Goal: Task Accomplishment & Management: Complete application form

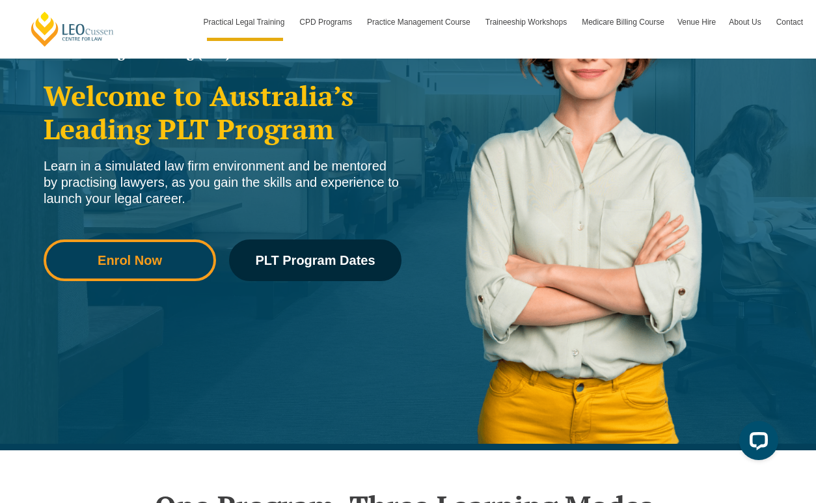
click at [165, 261] on span "Enrol Now" at bounding box center [130, 260] width 154 height 13
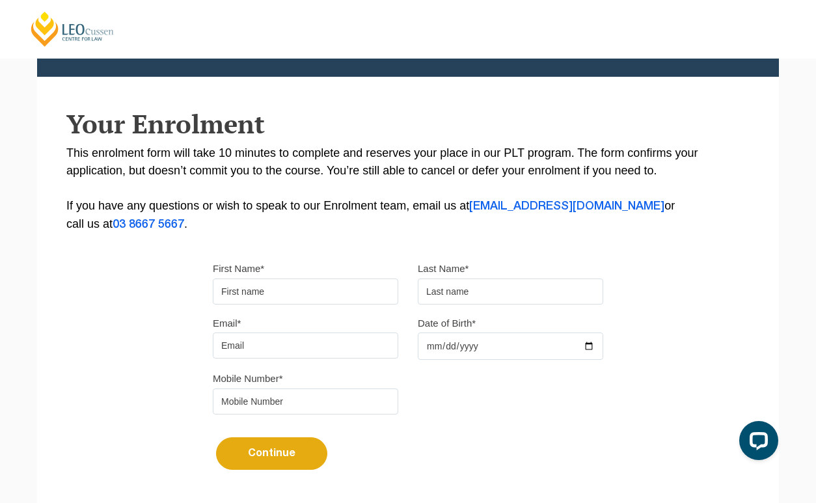
click at [305, 291] on input "First Name*" at bounding box center [306, 292] width 186 height 26
type input "Calista"
type input "Flannery Sweet"
type input "calista.flannerysweet@yahoo.com.au"
type input "0403940175"
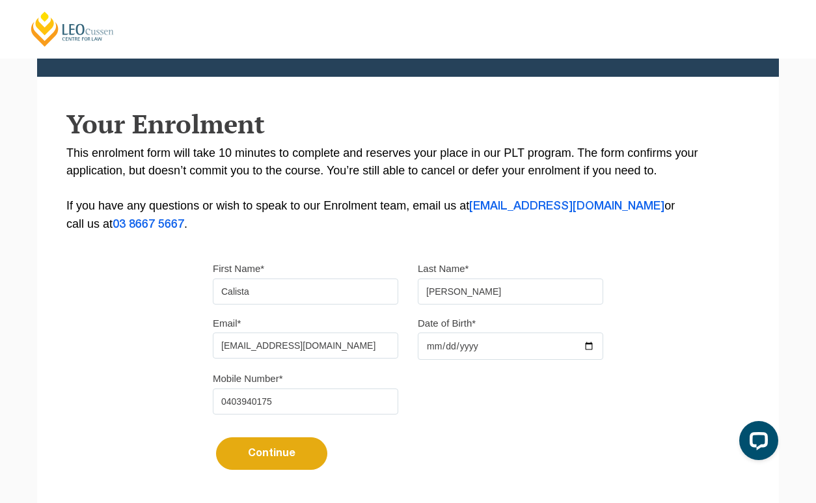
click at [437, 353] on input "Date of Birth*" at bounding box center [511, 346] width 186 height 27
type input "1999-08-29"
click at [300, 454] on button "Continue" at bounding box center [271, 454] width 111 height 33
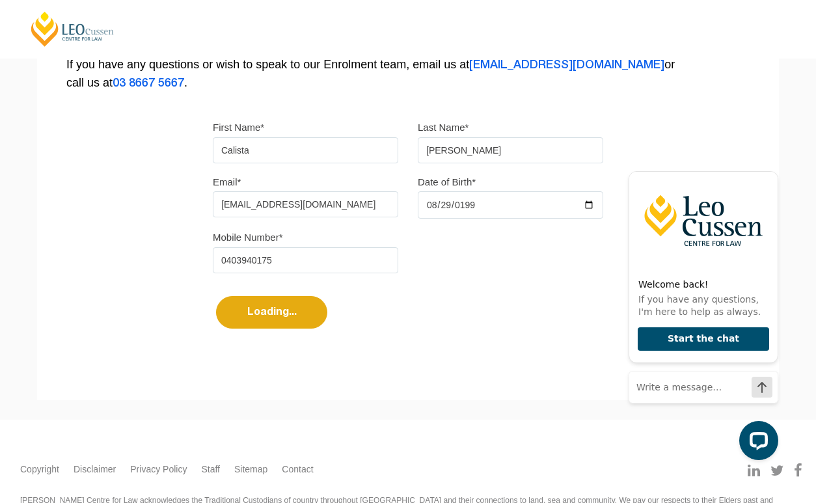
select select
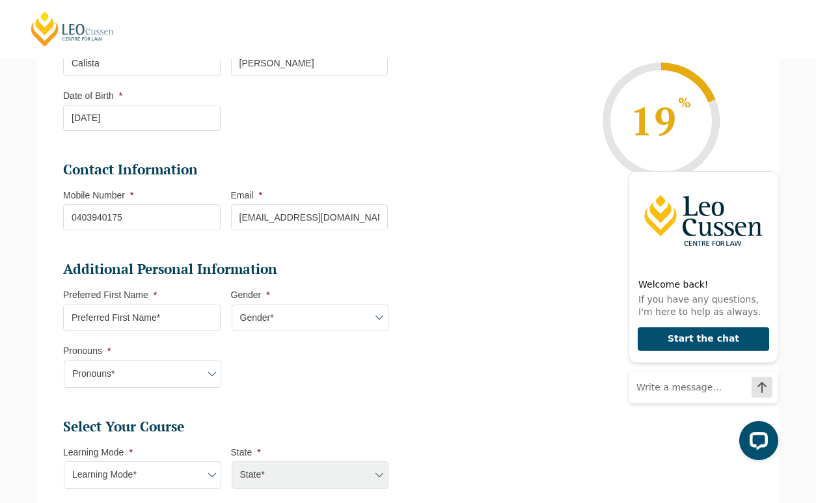
scroll to position [320, 0]
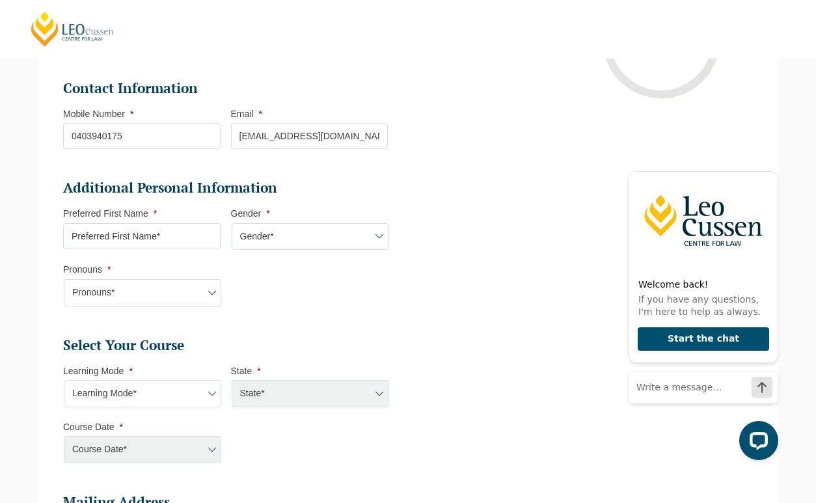
click at [170, 243] on input "Preferred First Name *" at bounding box center [142, 236] width 158 height 26
type input "Calista"
select select "VIC"
select select
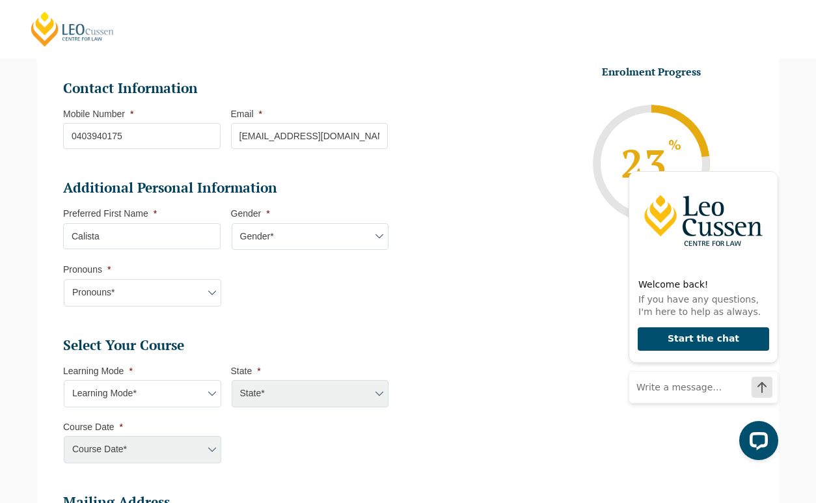
click at [277, 238] on select "Gender* Male Female Nonbinary Intersex Prefer not to disclose Other" at bounding box center [311, 236] width 158 height 27
select select "Female"
click at [169, 303] on select "Pronouns* She/Her/Hers He/Him/His They/Them/Theirs Other Prefer not to disclose" at bounding box center [143, 292] width 158 height 27
select select "She/Her/Hers"
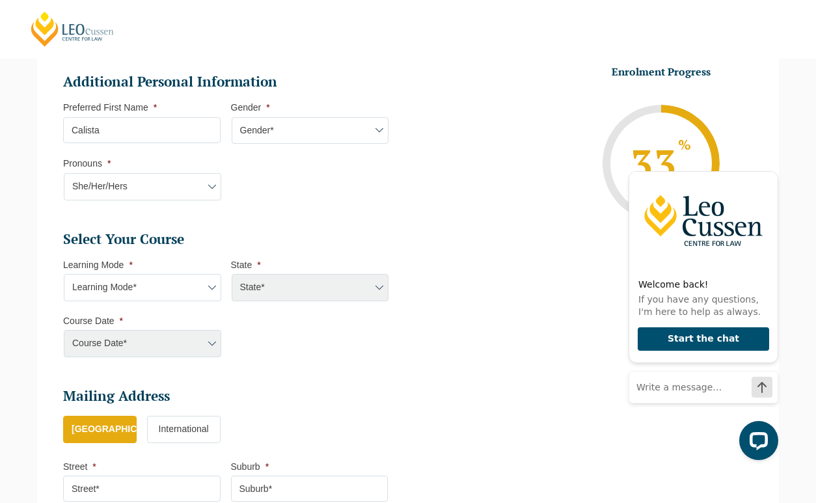
scroll to position [427, 0]
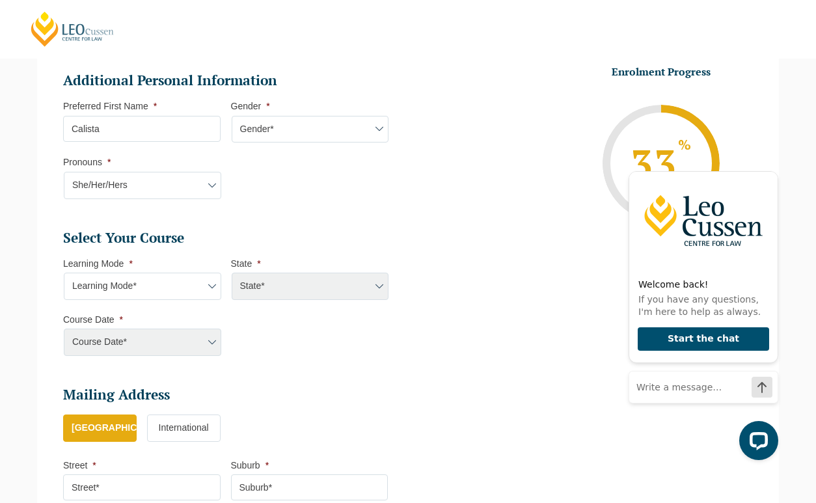
click at [180, 286] on select "Learning Mode* Online Full Time Learning Online Part Time Learning Blended Full…" at bounding box center [143, 286] width 158 height 27
select select "Blended Full Time Learning"
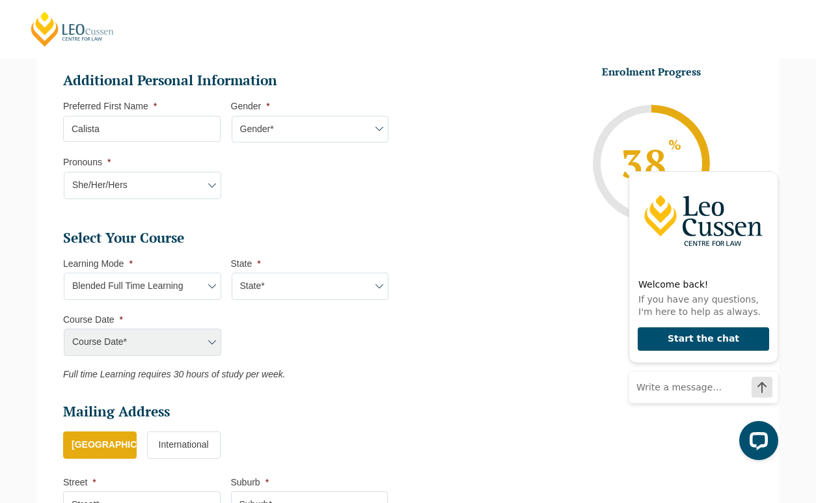
click at [320, 289] on select "State* ACT/NSW QLD SA VIC WA" at bounding box center [311, 286] width 158 height 27
select select "VIC"
click at [186, 342] on select "Course Date* December 2025 (08-Dec-2025 to 16-May-2026) January 2026 (27-Jan-20…" at bounding box center [143, 342] width 158 height 27
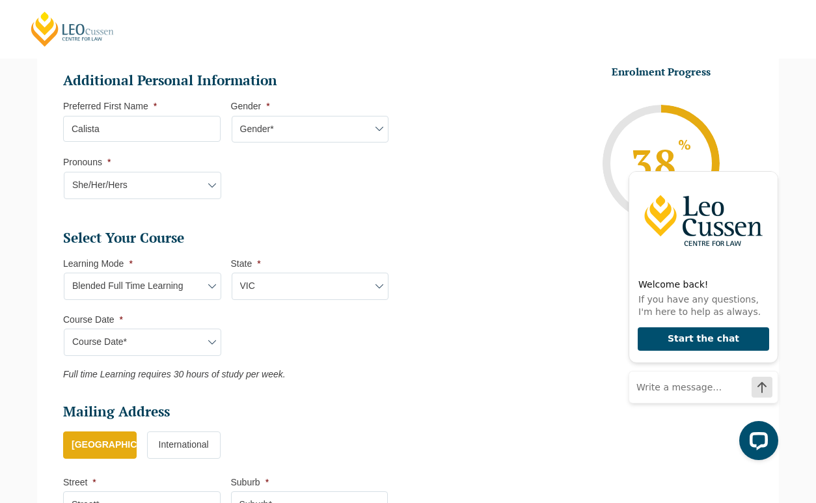
scroll to position [469, 0]
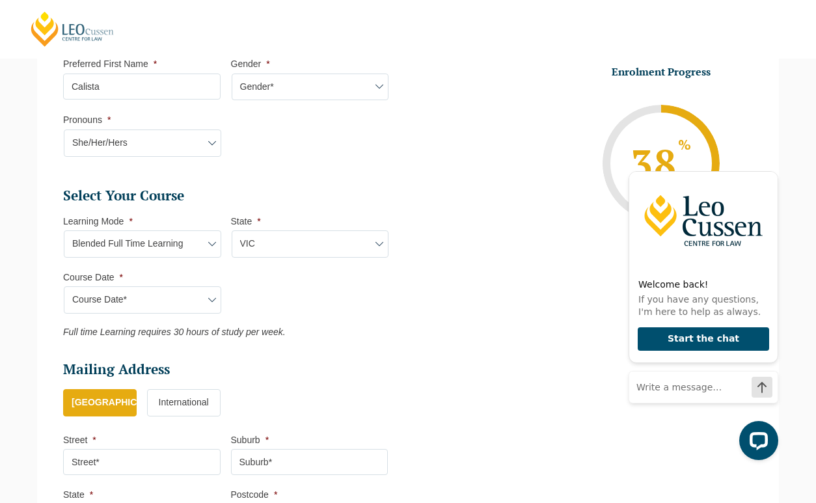
click at [198, 305] on select "Course Date* December 2025 (08-Dec-2025 to 16-May-2026) January 2026 (27-Jan-20…" at bounding box center [143, 299] width 158 height 27
select select "January 2026 (27-Jan-2026 to 12-Jun-2026)"
type input "Intake 01 January 2026 FT"
type input "Practical Legal Training (VIC)"
select select "VIC PLT (JAN) 2026 Full Time Blended"
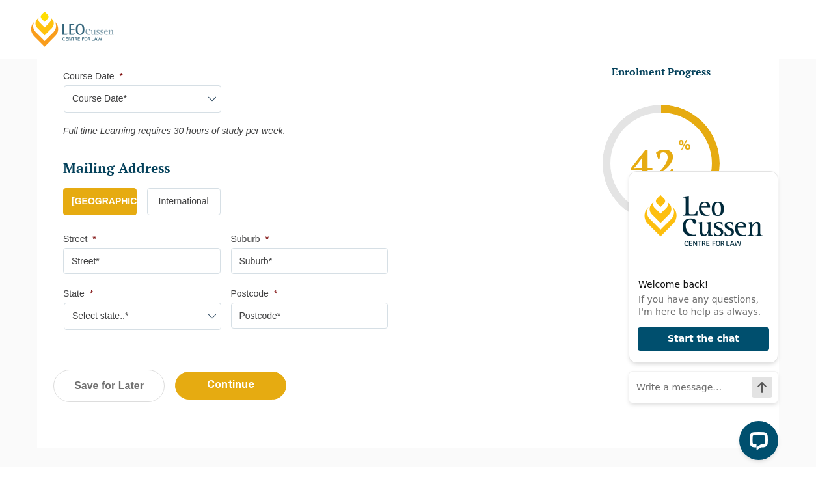
scroll to position [671, 0]
click at [162, 257] on input "Street *" at bounding box center [142, 260] width 158 height 26
type input "7 Chandos St"
type input "Coburg"
select select "VIC"
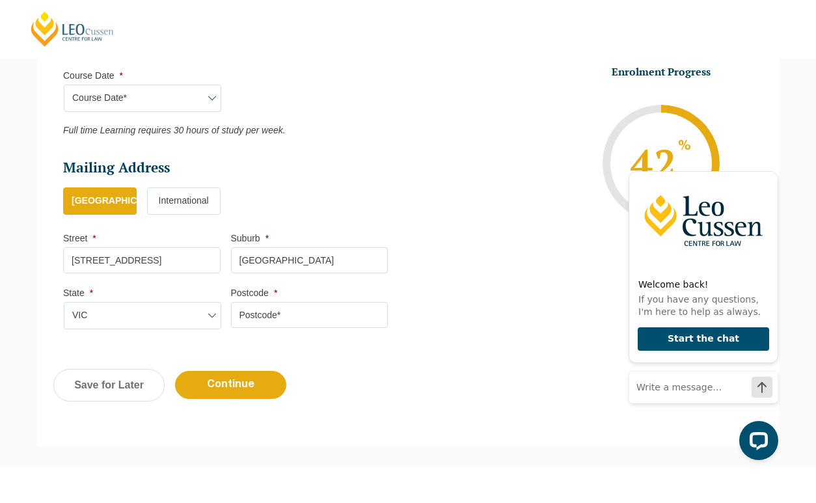
type input "3058"
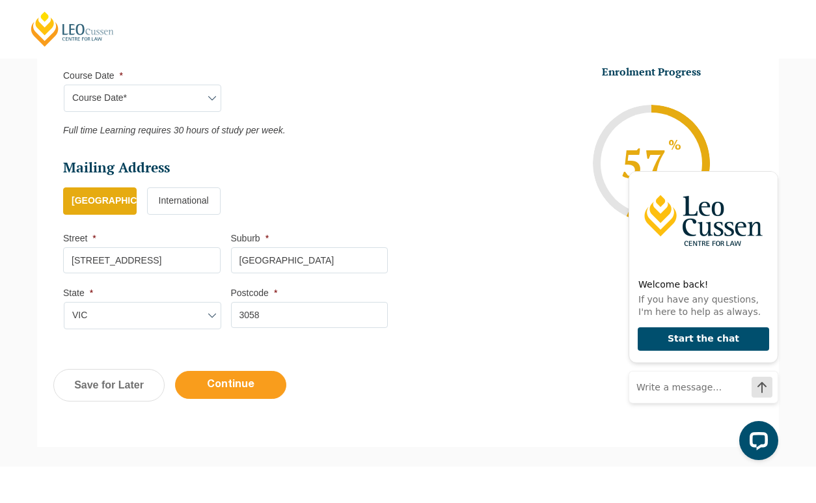
click at [230, 386] on input "Continue" at bounding box center [230, 385] width 111 height 28
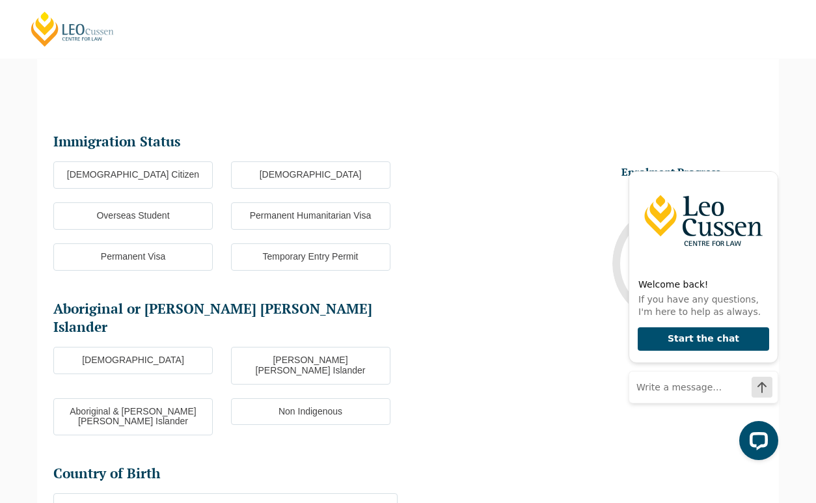
scroll to position [113, 0]
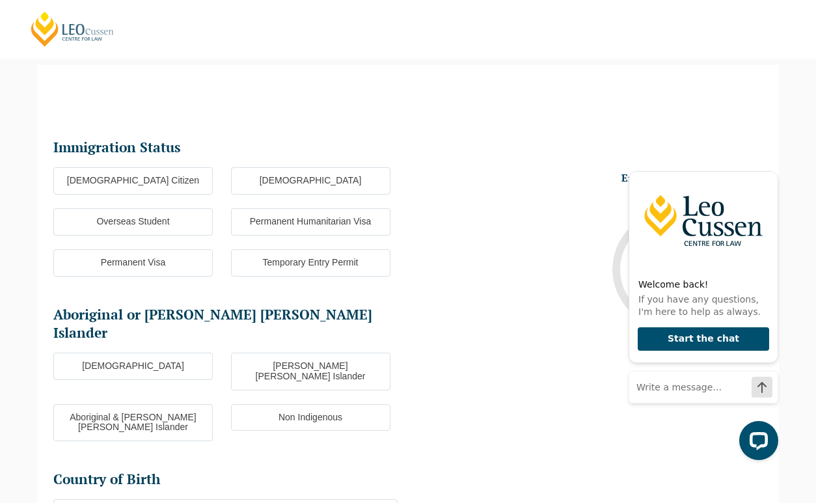
click at [185, 188] on label "Australian Citizen" at bounding box center [133, 180] width 160 height 27
click at [0, 0] on input "Australian Citizen" at bounding box center [0, 0] width 0 height 0
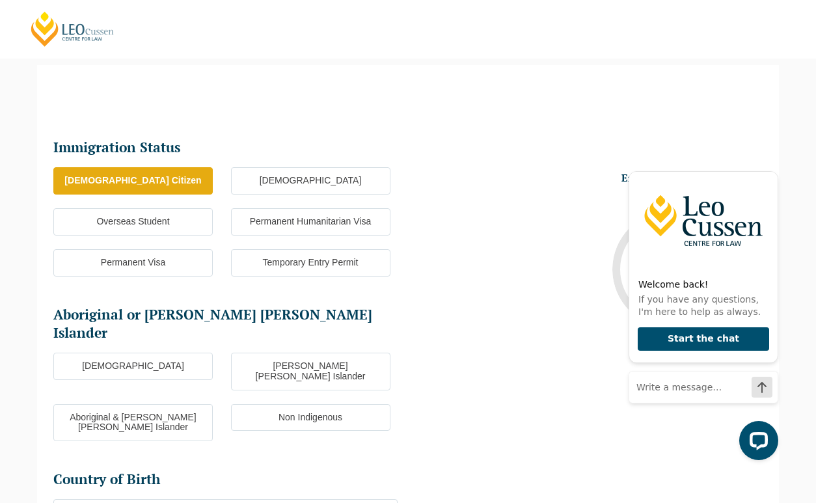
click at [354, 404] on label "Non Indigenous" at bounding box center [311, 417] width 160 height 27
click at [0, 0] on input "Non Indigenous" at bounding box center [0, 0] width 0 height 0
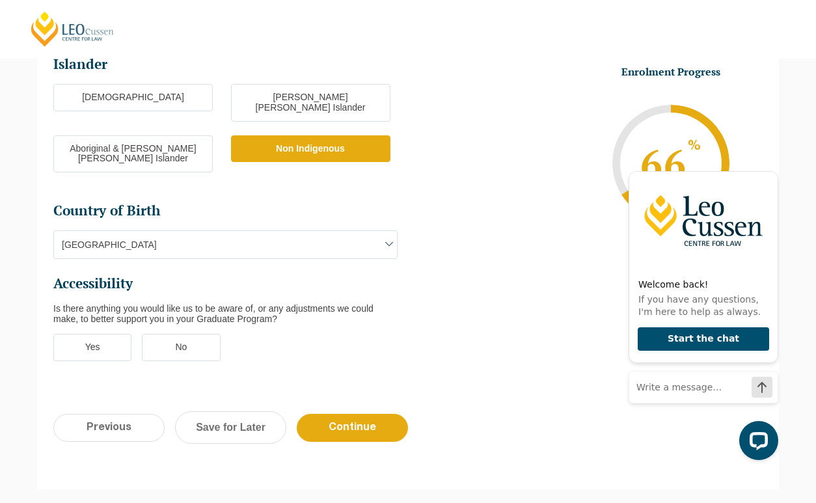
scroll to position [383, 0]
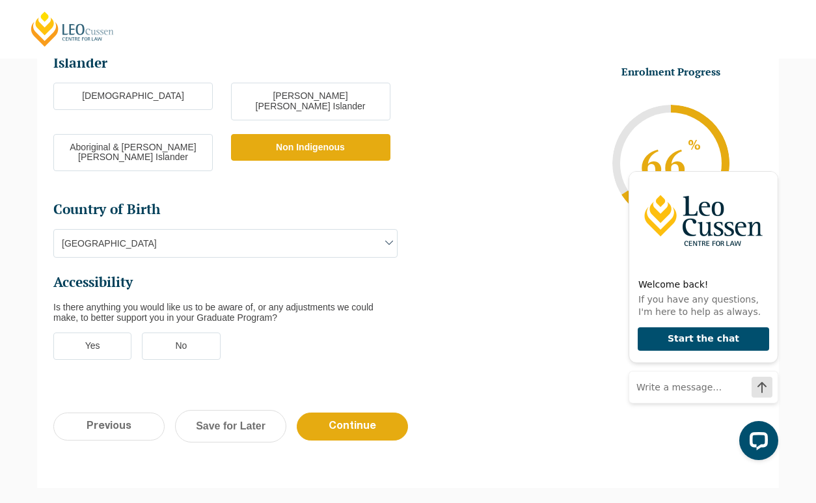
click at [179, 333] on label "No" at bounding box center [181, 346] width 78 height 27
click at [0, 0] on input "No" at bounding box center [0, 0] width 0 height 0
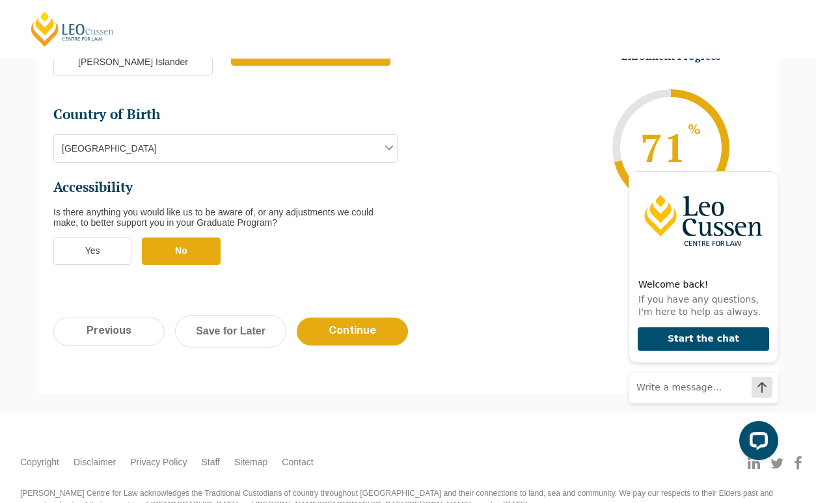
scroll to position [490, 0]
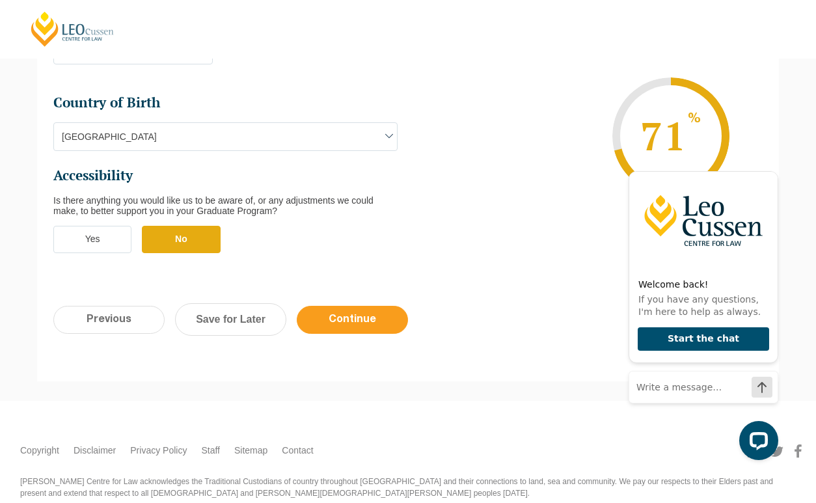
click at [361, 306] on input "Continue" at bounding box center [352, 320] width 111 height 28
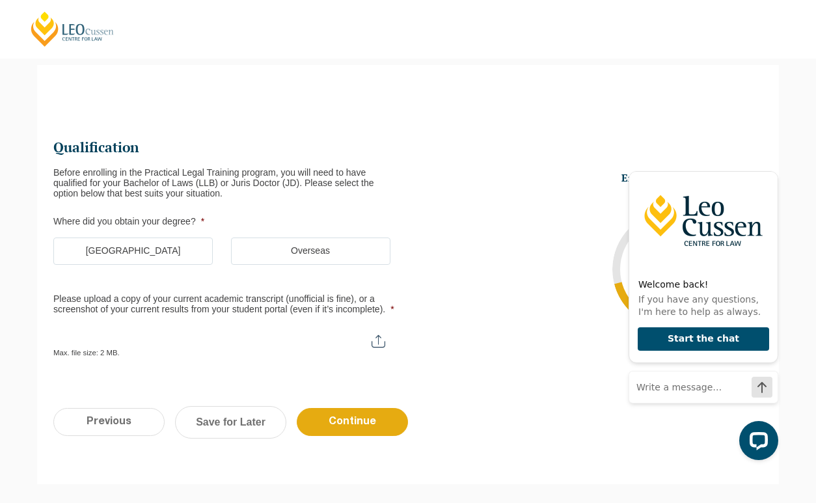
scroll to position [113, 0]
click at [153, 255] on label "Australia" at bounding box center [133, 251] width 160 height 27
click at [0, 0] on input "Australia" at bounding box center [0, 0] width 0 height 0
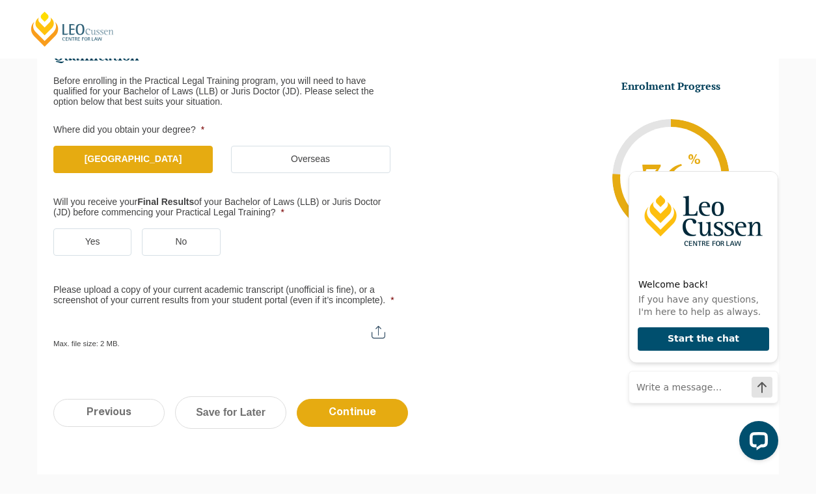
scroll to position [205, 0]
click at [109, 245] on label "Yes" at bounding box center [92, 241] width 78 height 27
click at [0, 0] on input "Yes" at bounding box center [0, 0] width 0 height 0
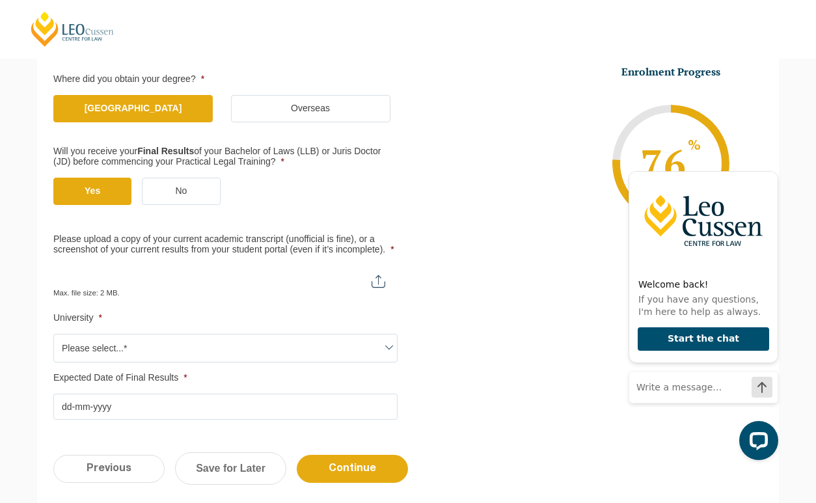
scroll to position [259, 0]
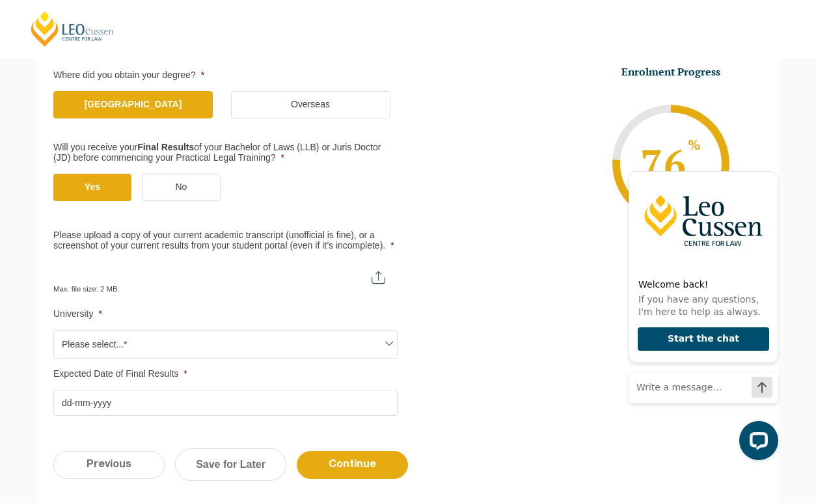
click at [262, 283] on input "Please upload a copy of your current academic transcript (unofficial is fine), …" at bounding box center [225, 273] width 344 height 22
type input "C:\fakepath\Transcript 25.pdf"
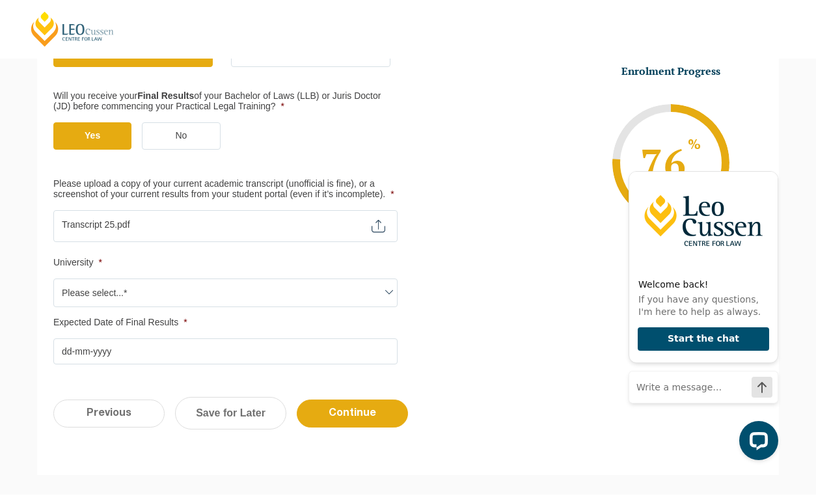
scroll to position [334, 0]
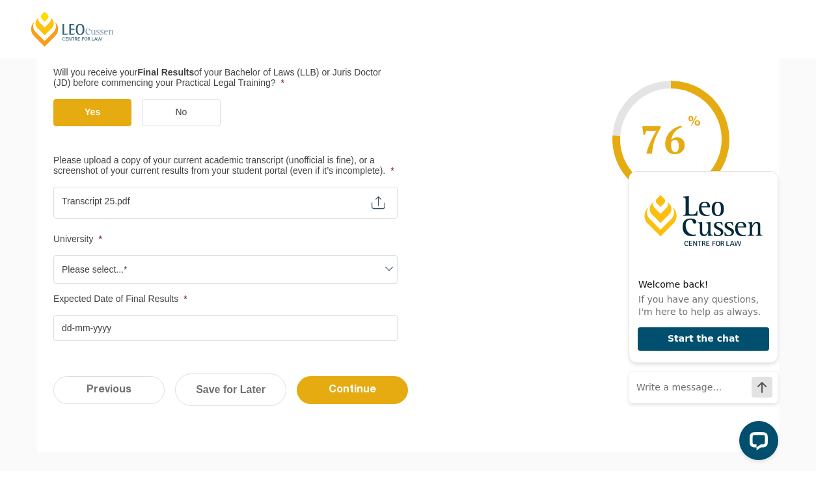
click at [283, 275] on span "Please select...*" at bounding box center [225, 269] width 343 height 27
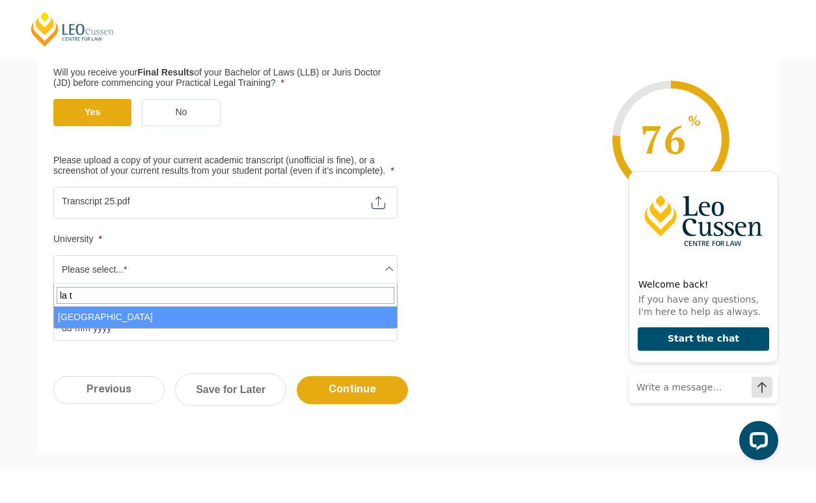
type input "la t"
select select "La Trobe University"
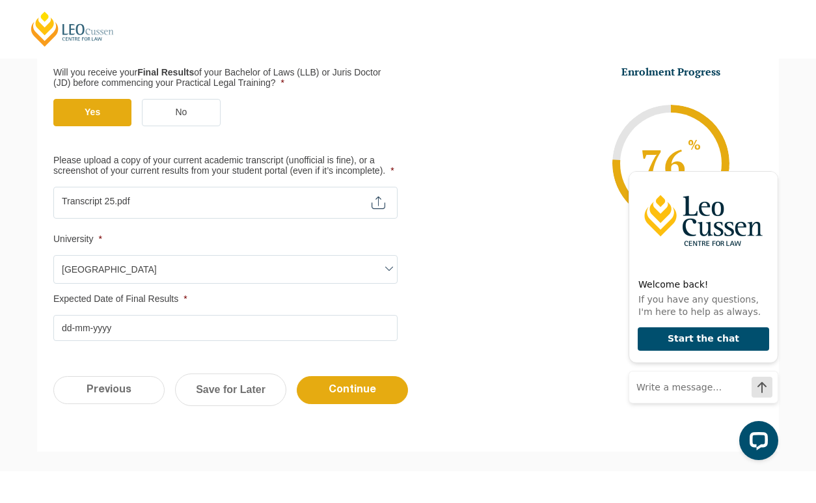
click at [79, 329] on input "Expected Date of Final Results *" at bounding box center [225, 328] width 344 height 26
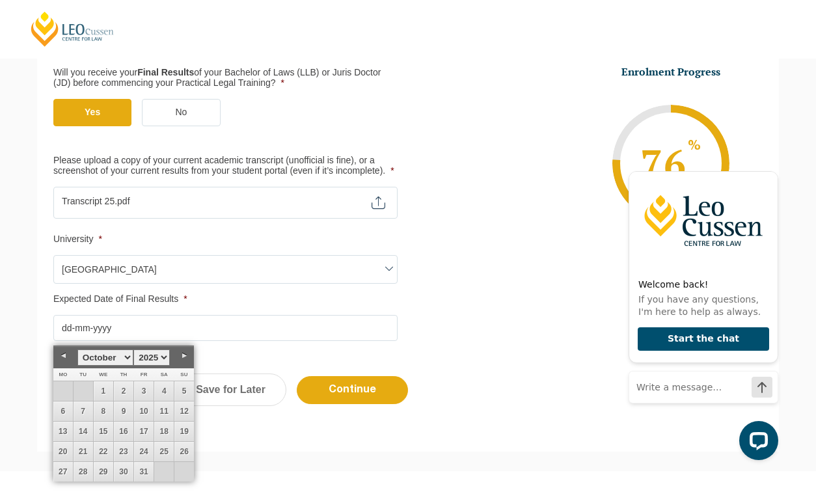
click at [130, 360] on select "January February March April May June July August September October November De…" at bounding box center [105, 358] width 56 height 16
click at [122, 360] on select "January February March April May June July August September October November De…" at bounding box center [105, 358] width 56 height 16
click at [100, 471] on link "31" at bounding box center [104, 472] width 20 height 20
type input "31-12-2025"
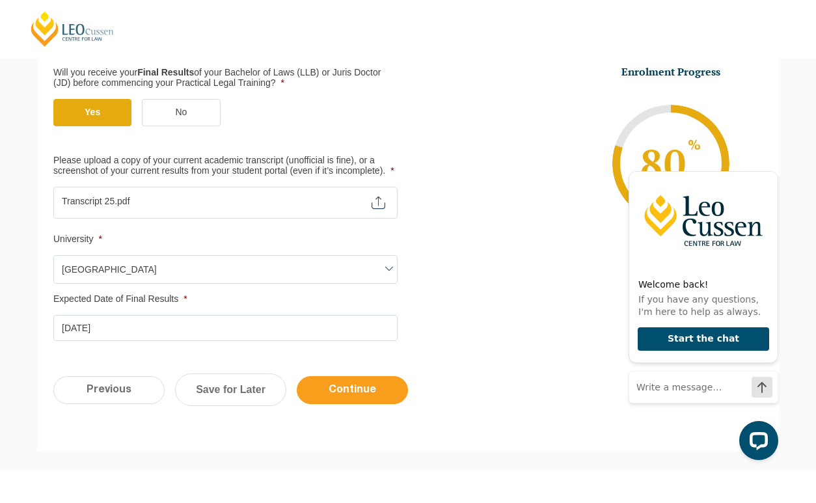
click at [363, 388] on input "Continue" at bounding box center [352, 390] width 111 height 28
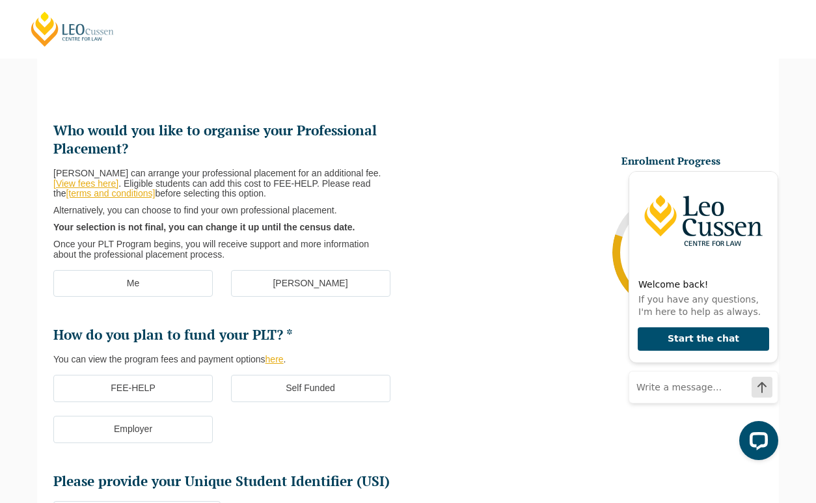
scroll to position [113, 0]
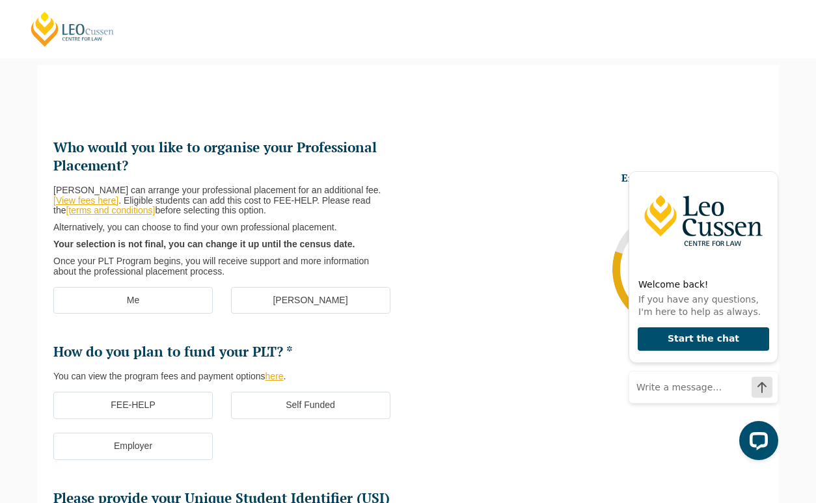
click at [328, 297] on label "[PERSON_NAME]" at bounding box center [311, 300] width 160 height 27
click at [0, 0] on input "[PERSON_NAME]" at bounding box center [0, 0] width 0 height 0
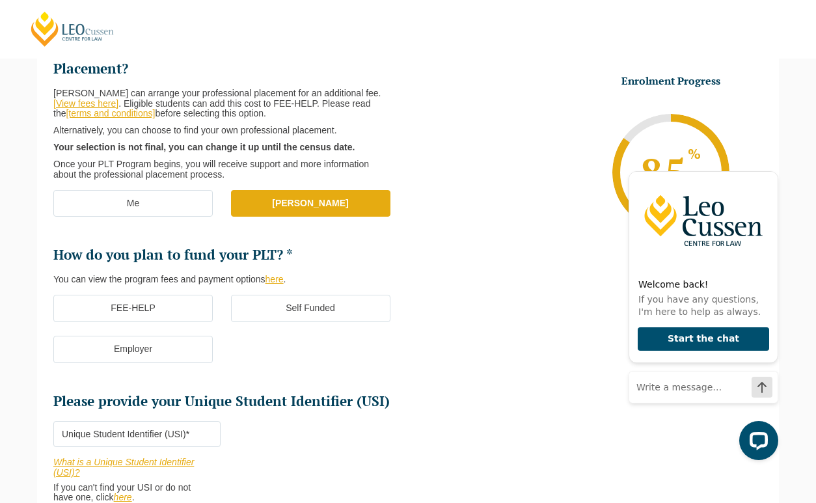
scroll to position [212, 0]
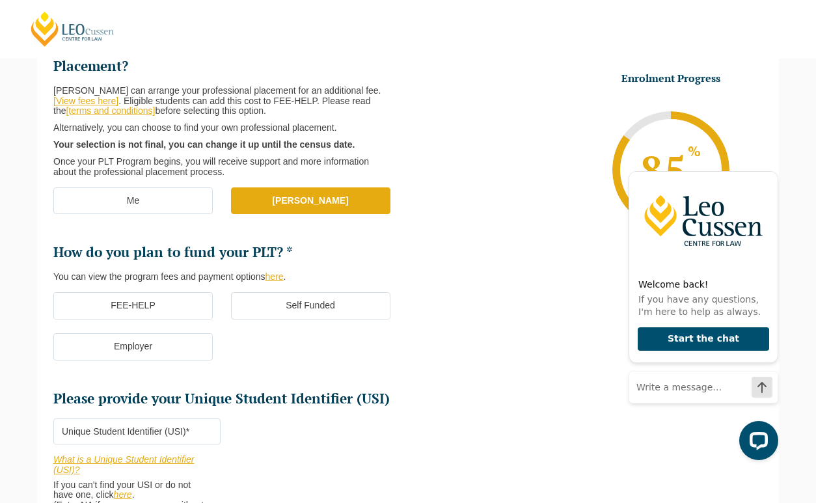
click at [179, 306] on label "FEE-HELP" at bounding box center [133, 305] width 160 height 27
click at [0, 0] on input "FEE-HELP" at bounding box center [0, 0] width 0 height 0
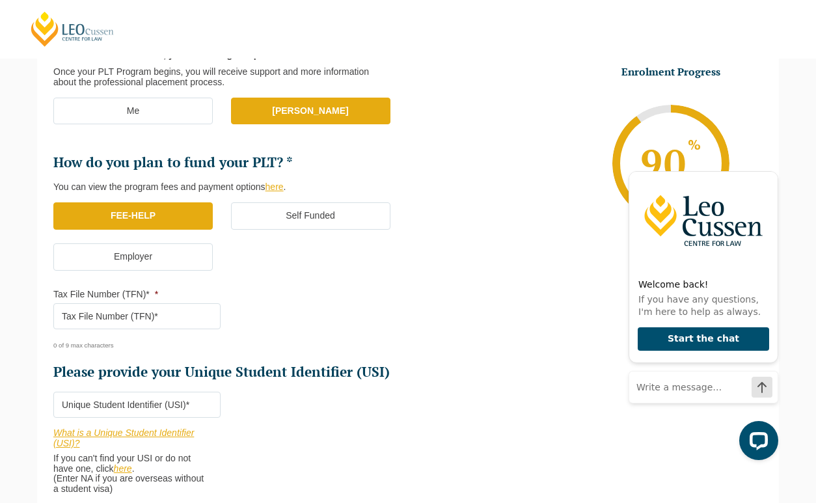
scroll to position [303, 0]
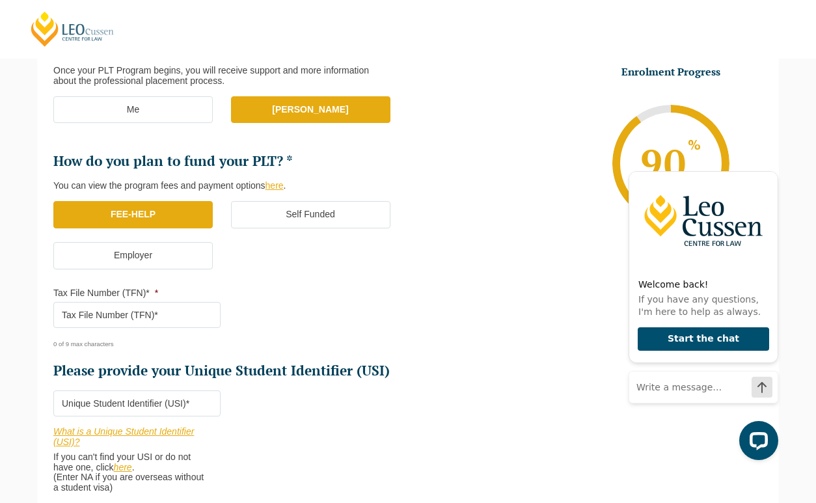
click at [145, 314] on input "Tax File Number (TFN)* *" at bounding box center [136, 315] width 167 height 26
click at [131, 316] on input "Tax File Number (TFN)* *" at bounding box center [136, 315] width 167 height 26
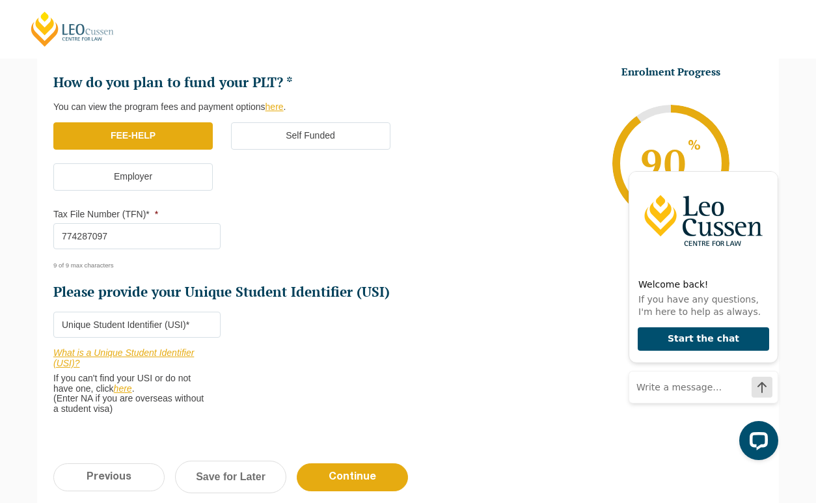
scroll to position [404, 0]
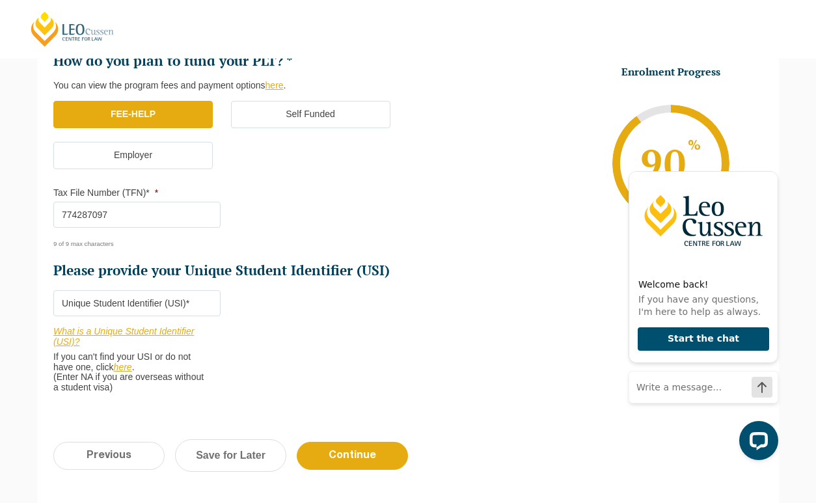
type input "774287097"
click at [184, 309] on input "Please provide your Unique Student Identifier (USI) *" at bounding box center [136, 303] width 167 height 26
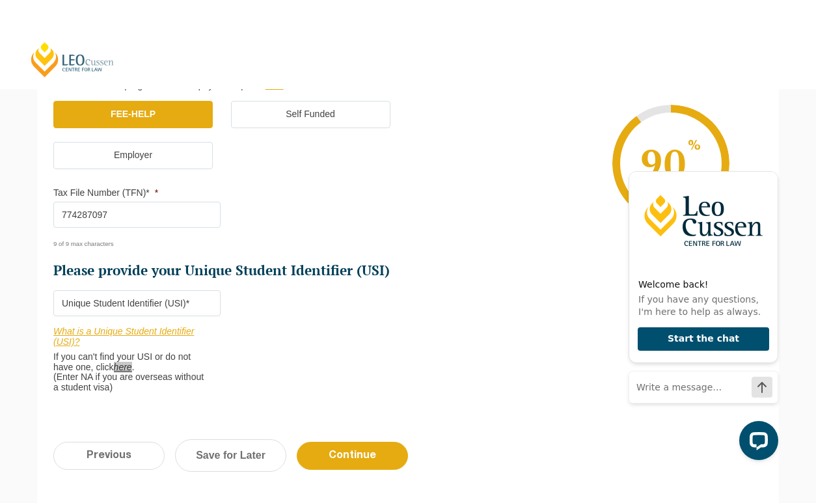
drag, startPoint x: 127, startPoint y: 371, endPoint x: 672, endPoint y: 2, distance: 658.2
click at [0, 0] on div "Leo Cussen Centre for Law Search here Practical Legal Training Our Practical Le…" at bounding box center [408, 137] width 816 height 1082
click at [184, 297] on input "Please provide your Unique Student Identifier (USI) *" at bounding box center [136, 303] width 167 height 26
type input "e"
type input "EQR9KN4X5Y"
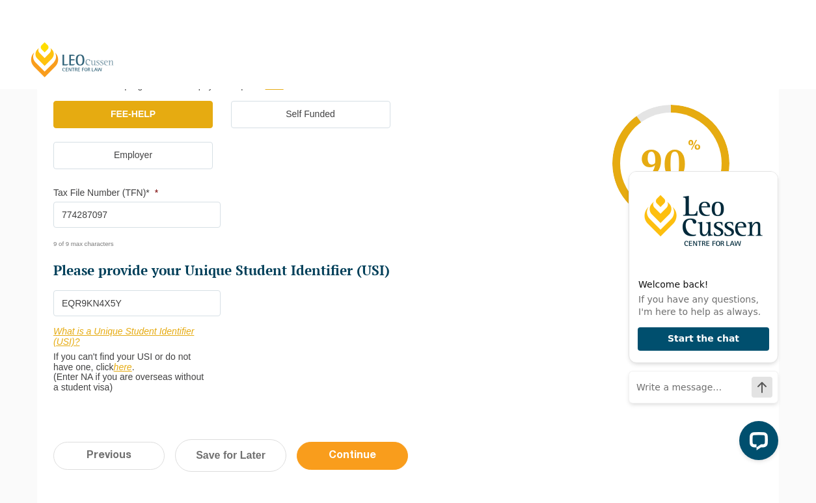
click at [374, 463] on input "Continue" at bounding box center [352, 456] width 111 height 28
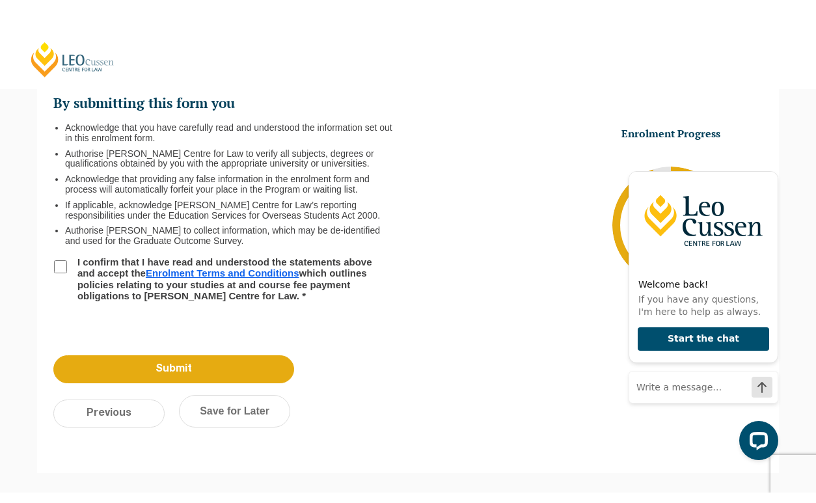
scroll to position [113, 0]
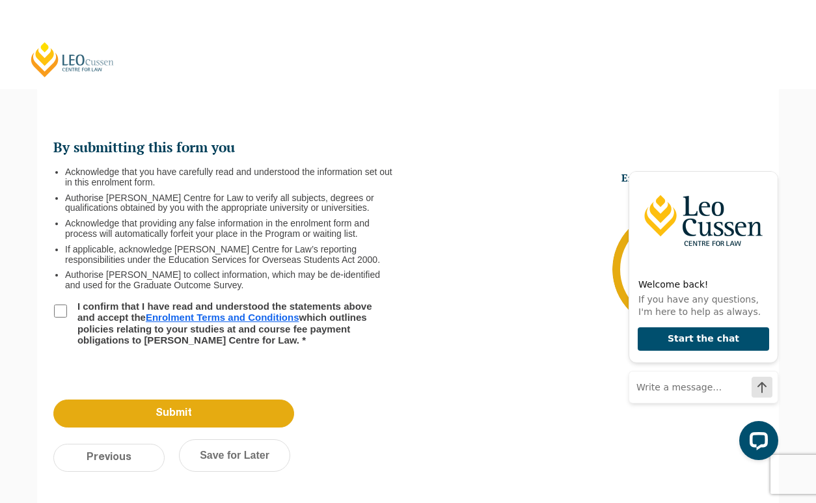
click at [102, 322] on label "I confirm that I have read and understood the statements above and accept the E…" at bounding box center [230, 323] width 320 height 45
click at [67, 318] on input "I confirm that I have read and understood the statements above and accept the E…" at bounding box center [60, 311] width 13 height 13
checkbox input "true"
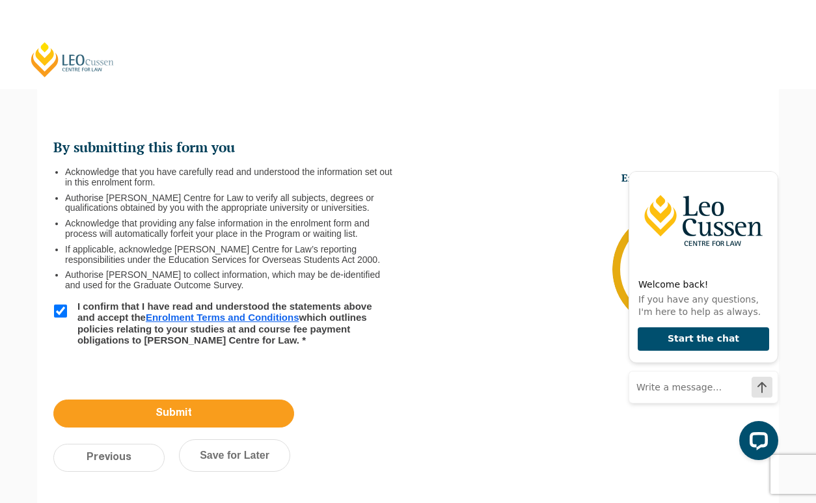
click at [183, 417] on input "Submit" at bounding box center [173, 414] width 241 height 28
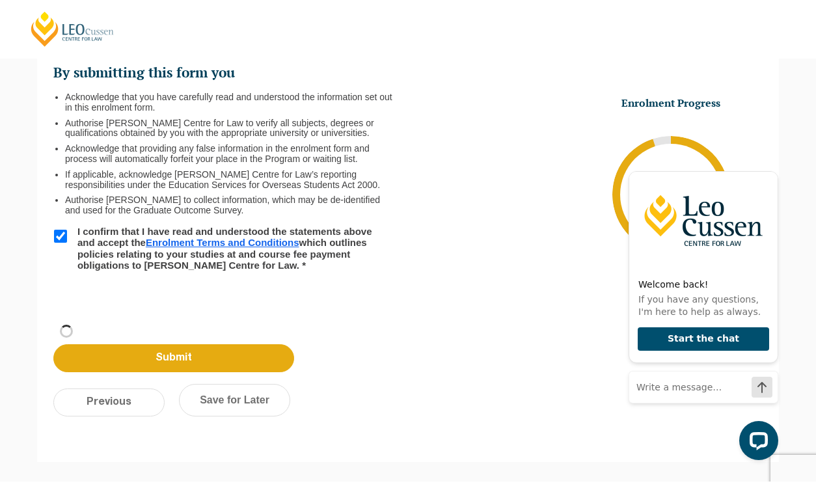
scroll to position [118, 0]
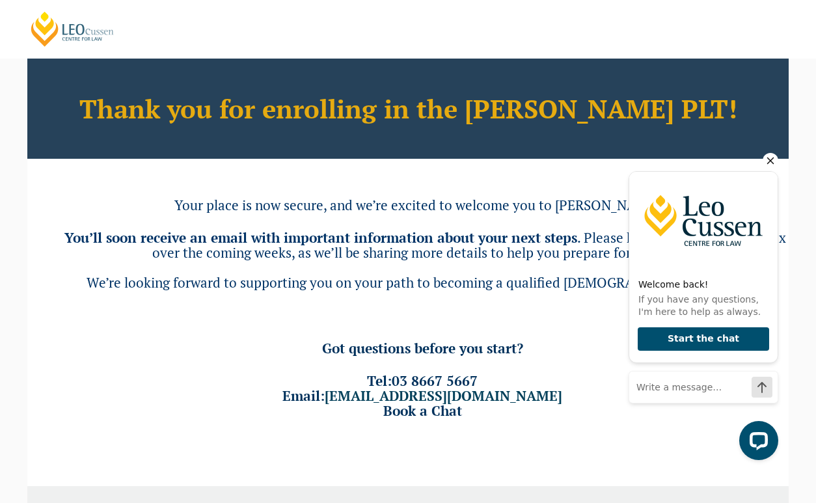
click at [772, 161] on icon "Hide greeting" at bounding box center [771, 161] width 7 height 7
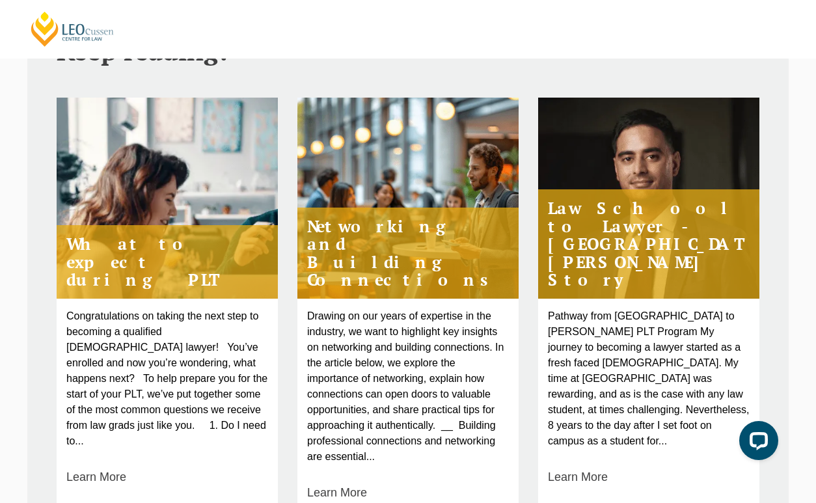
scroll to position [513, 0]
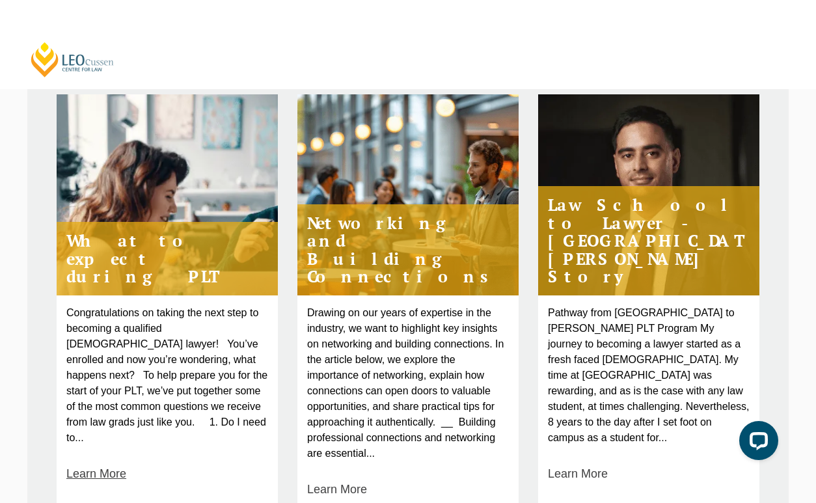
click at [115, 465] on link "Learn More" at bounding box center [96, 474] width 60 height 18
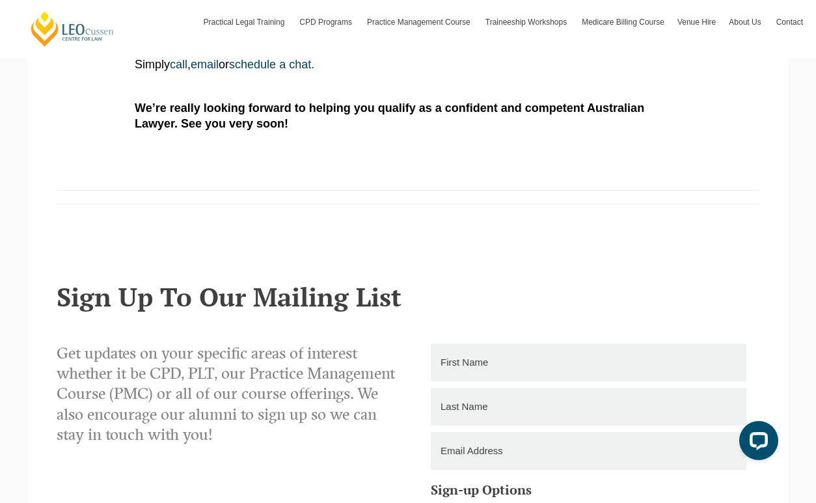
scroll to position [1236, 0]
